Goal: Transaction & Acquisition: Purchase product/service

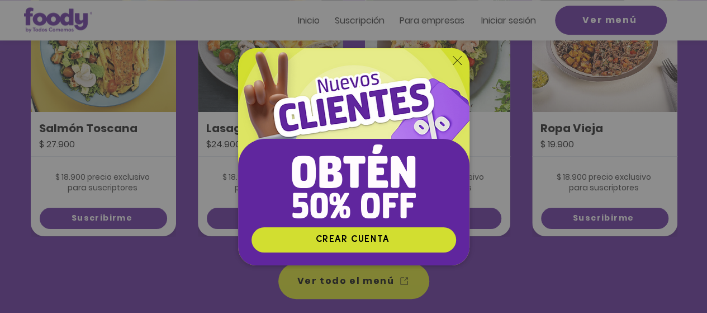
click at [457, 60] on icon "Volver al sitio" at bounding box center [457, 60] width 9 height 9
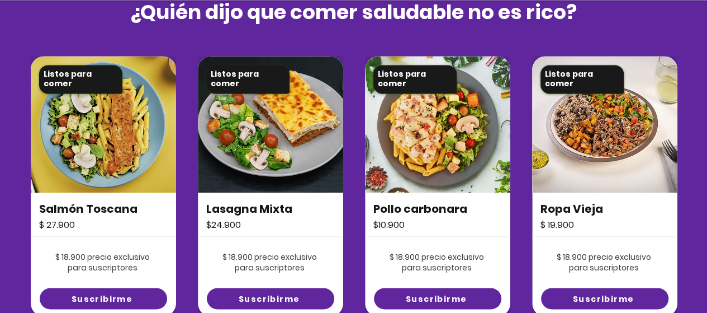
scroll to position [863, 0]
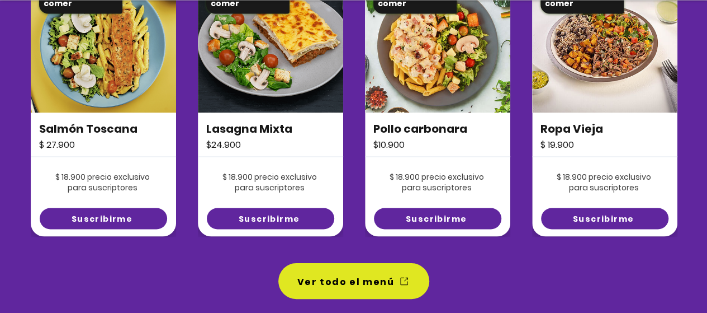
click at [448, 102] on img at bounding box center [437, 44] width 145 height 136
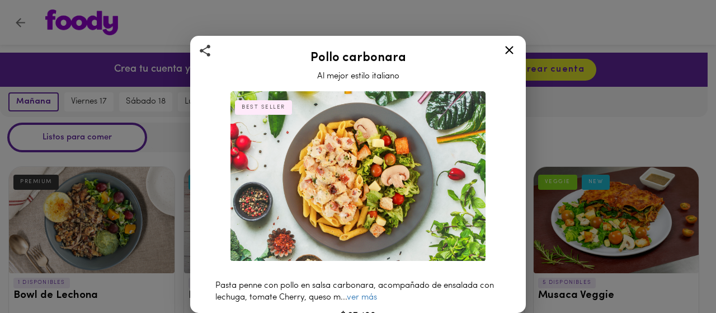
click at [510, 53] on icon at bounding box center [509, 50] width 14 height 14
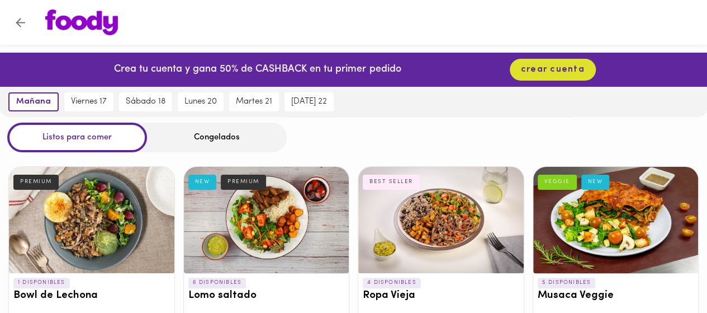
scroll to position [1, 0]
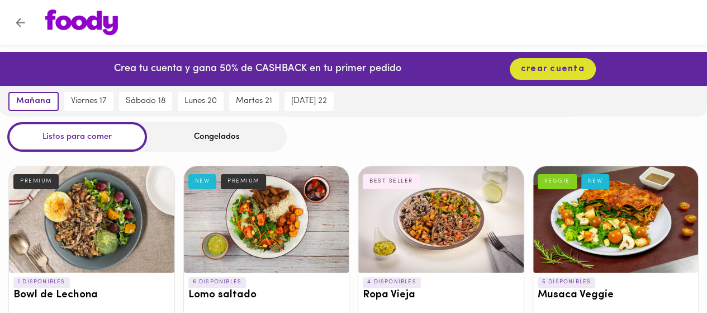
click at [377, 138] on div "Listos para comer Congelados" at bounding box center [353, 137] width 707 height 30
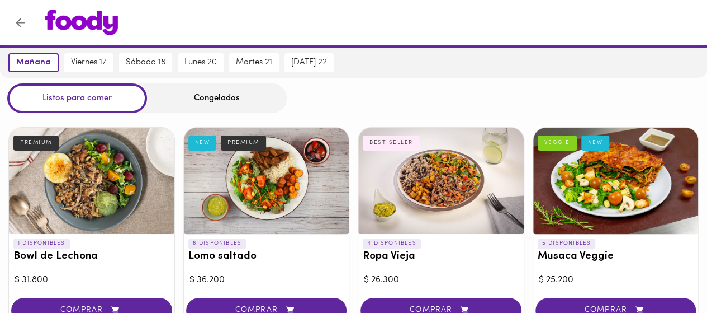
scroll to position [0, 0]
